Goal: Task Accomplishment & Management: Complete application form

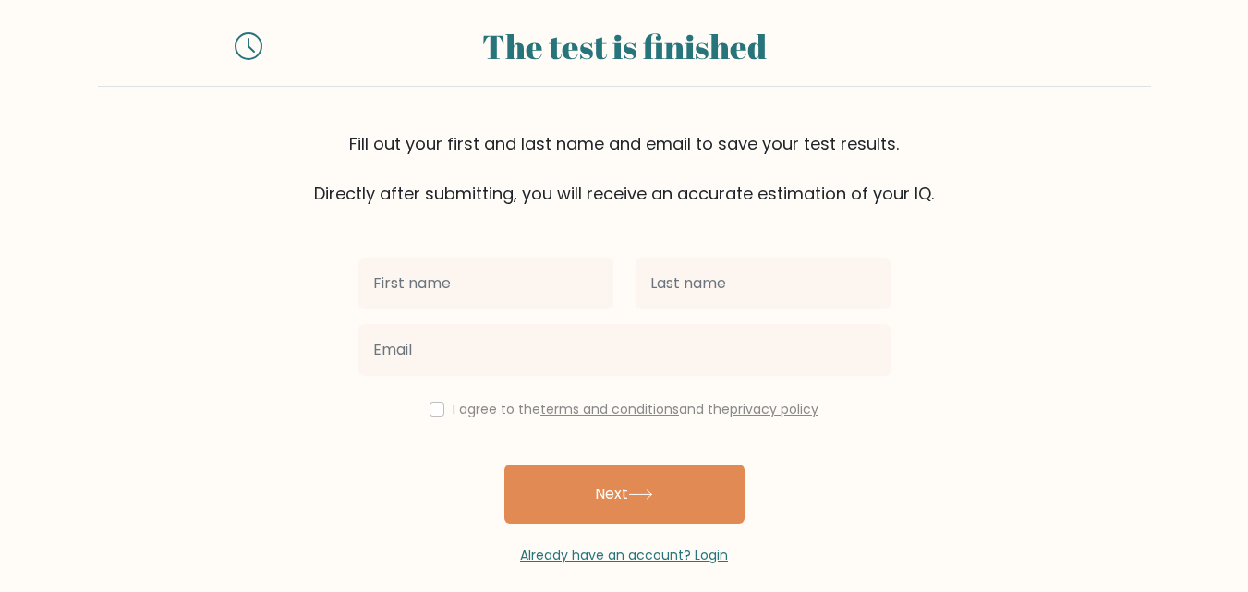
scroll to position [56, 0]
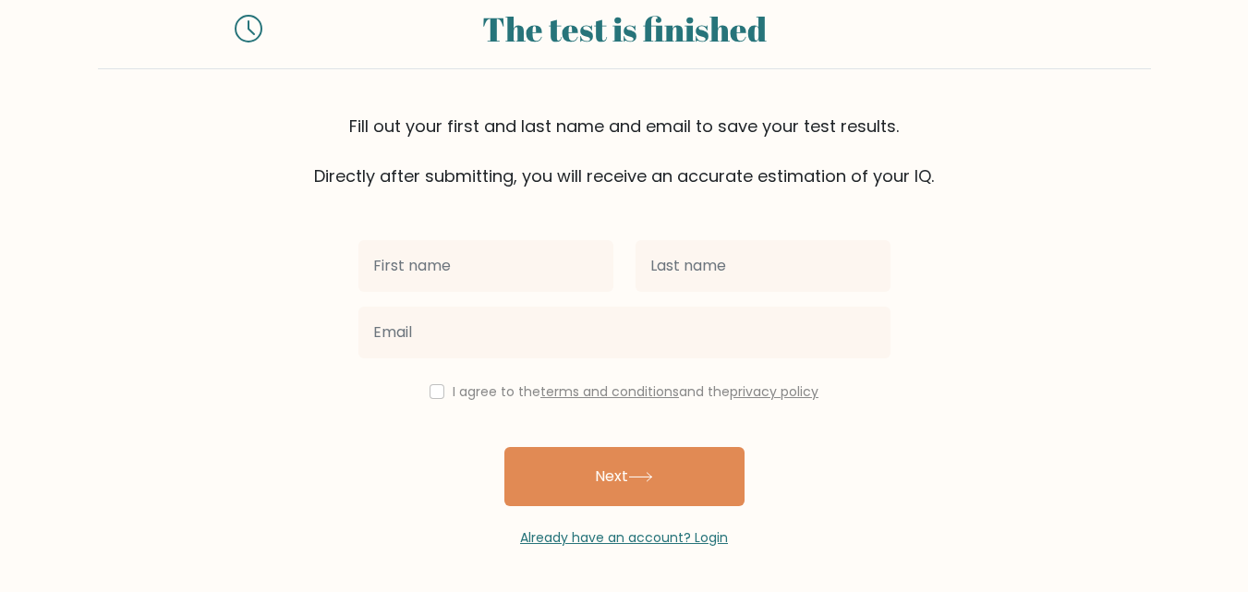
click at [488, 257] on input "text" at bounding box center [486, 266] width 255 height 52
click at [432, 265] on input "text" at bounding box center [486, 266] width 255 height 52
type input "prashant"
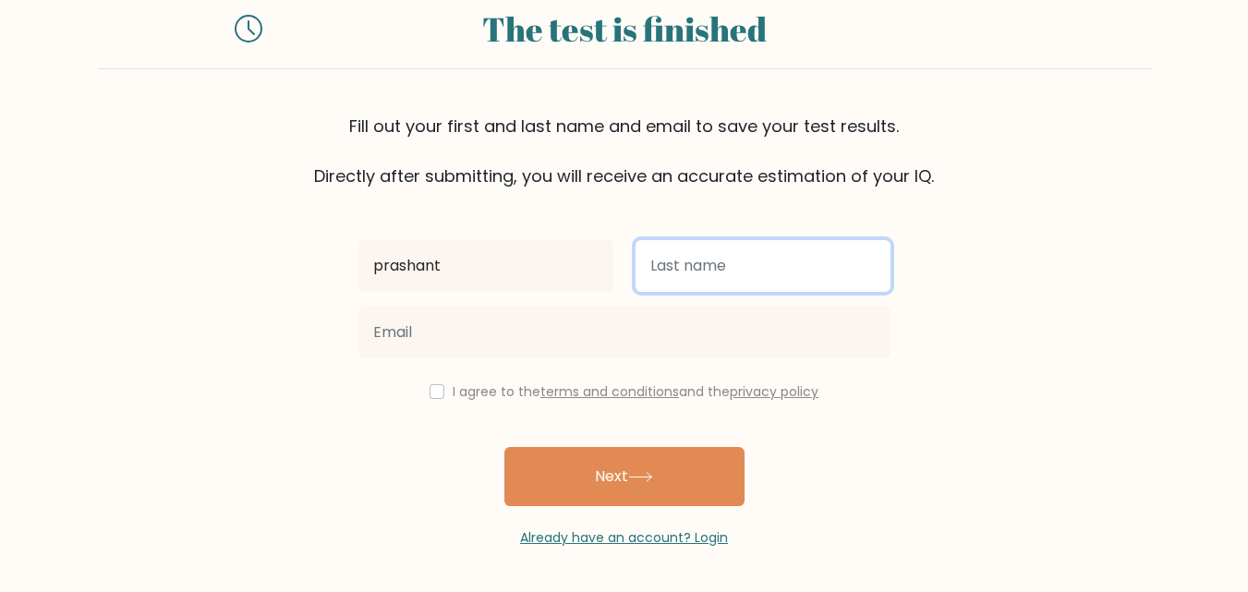
click at [678, 261] on input "text" at bounding box center [763, 266] width 255 height 52
type input "singh"
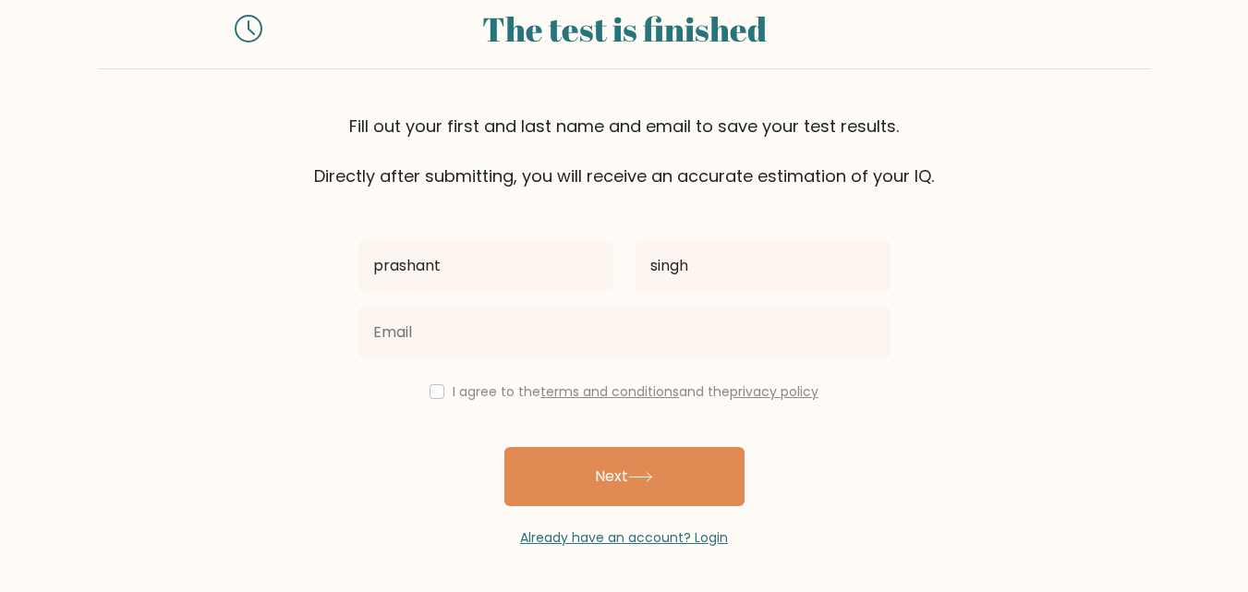
click at [433, 383] on div "I agree to the terms and conditions and the privacy policy" at bounding box center [624, 392] width 554 height 22
click at [432, 396] on input "checkbox" at bounding box center [437, 391] width 15 height 15
checkbox input "true"
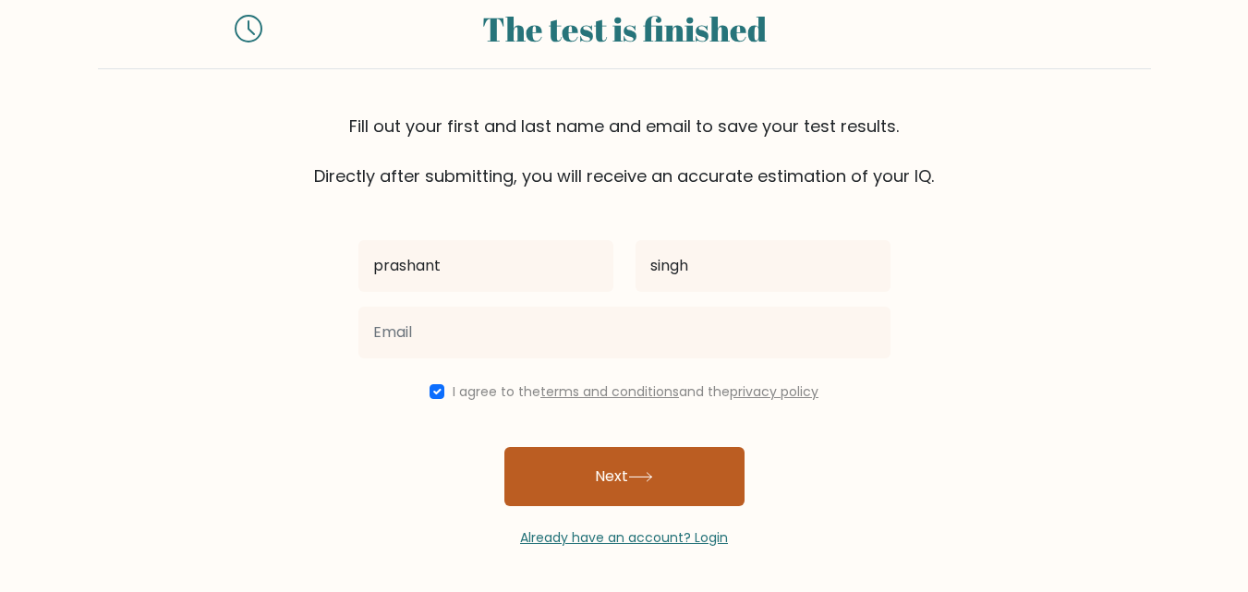
click at [567, 460] on button "Next" at bounding box center [625, 476] width 240 height 59
